Goal: Task Accomplishment & Management: Use online tool/utility

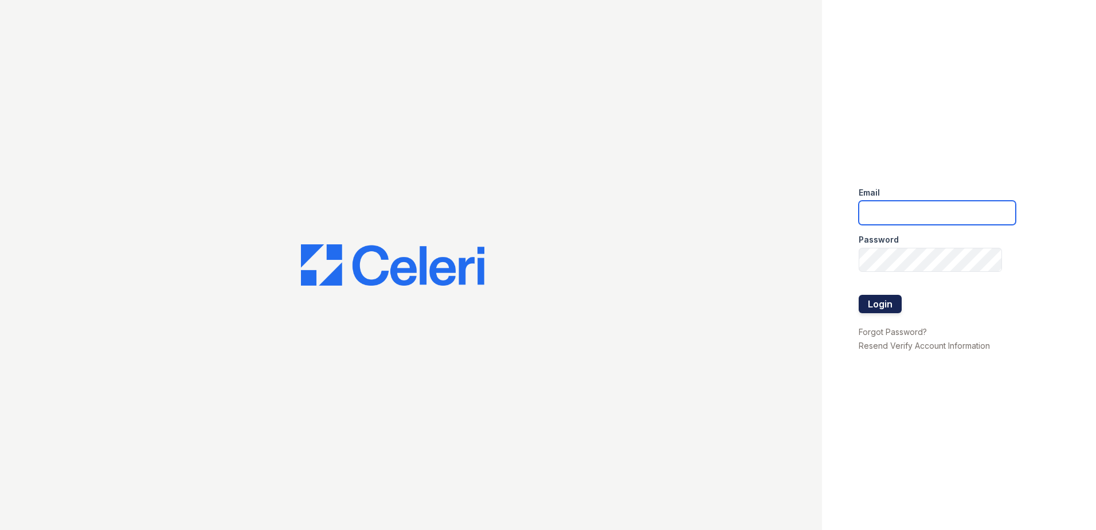
type input "[EMAIL_ADDRESS][DOMAIN_NAME]"
click at [883, 300] on button "Login" at bounding box center [880, 304] width 43 height 18
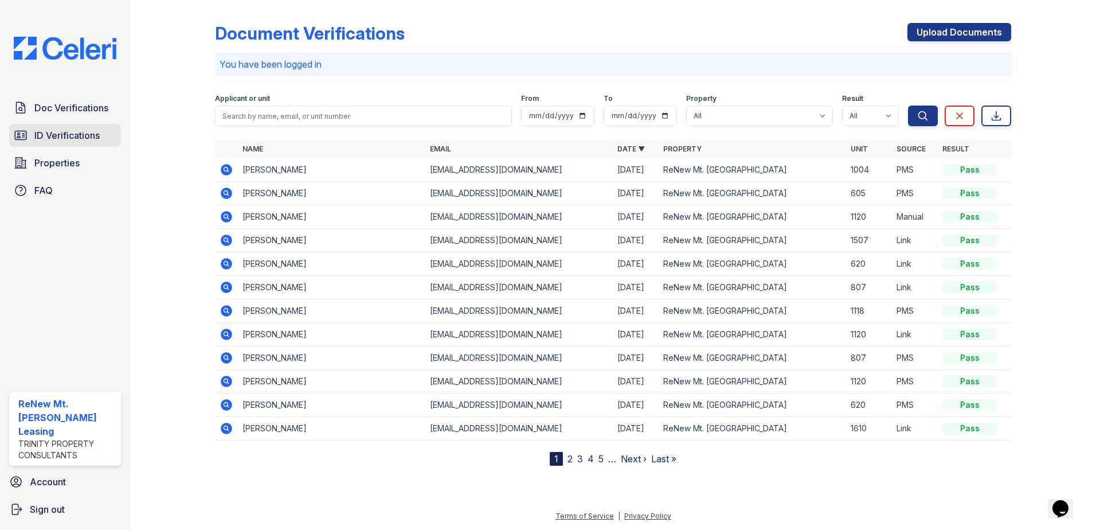
click at [68, 137] on span "ID Verifications" at bounding box center [66, 135] width 65 height 14
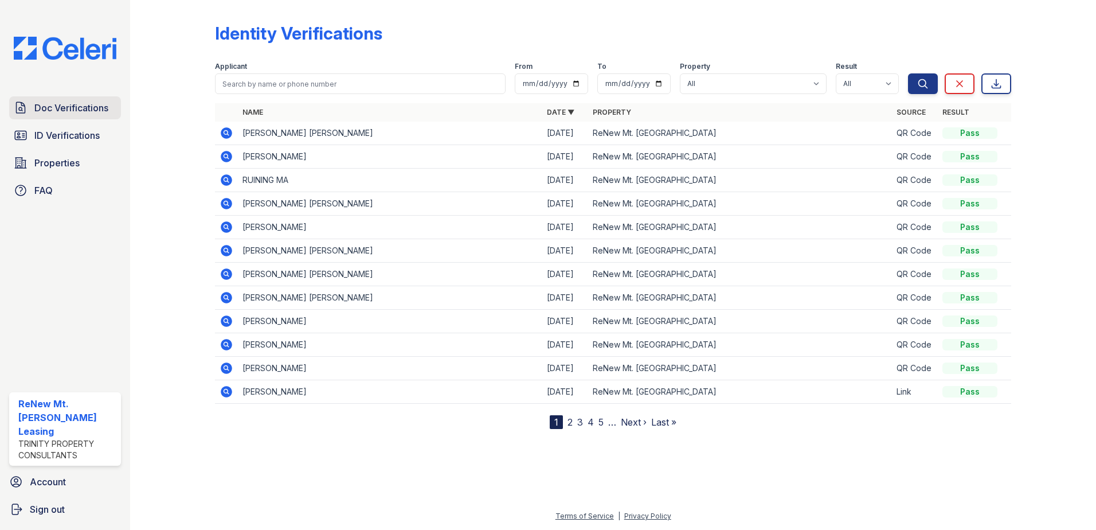
click at [88, 101] on span "Doc Verifications" at bounding box center [71, 108] width 74 height 14
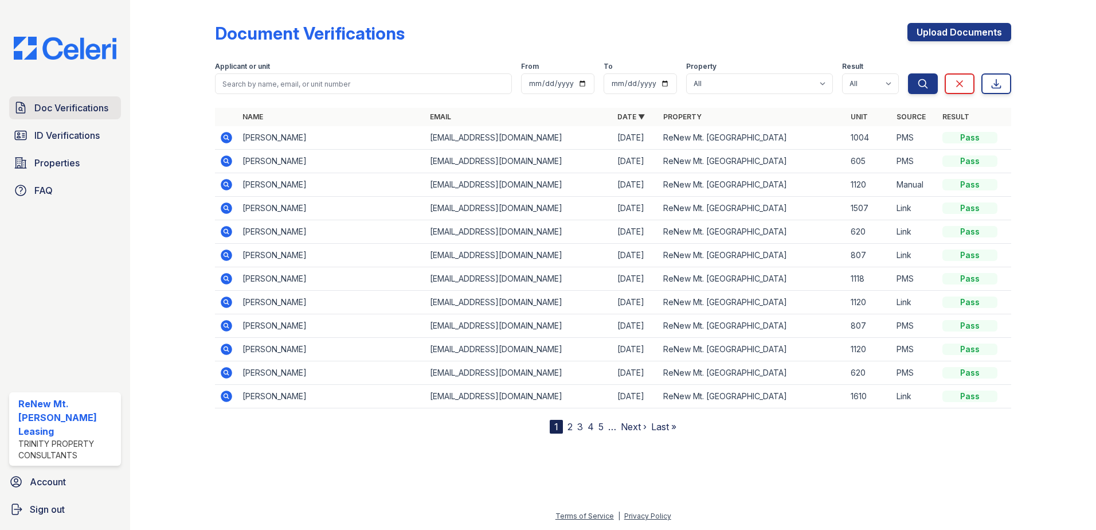
click at [87, 108] on span "Doc Verifications" at bounding box center [71, 108] width 74 height 14
